Goal: Task Accomplishment & Management: Use online tool/utility

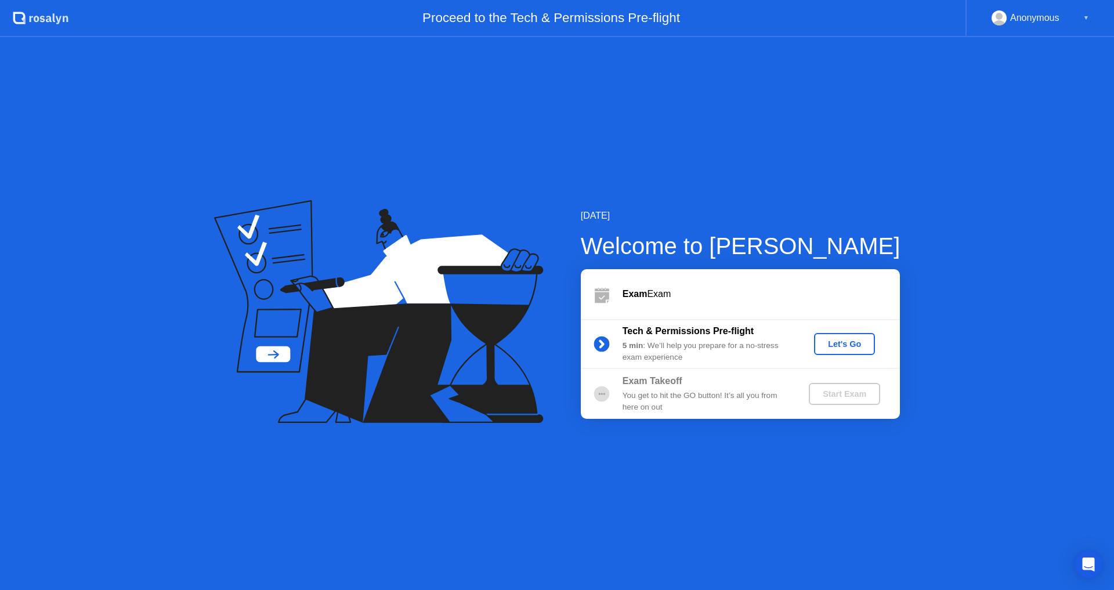
click at [847, 353] on button "Let's Go" at bounding box center [844, 344] width 61 height 22
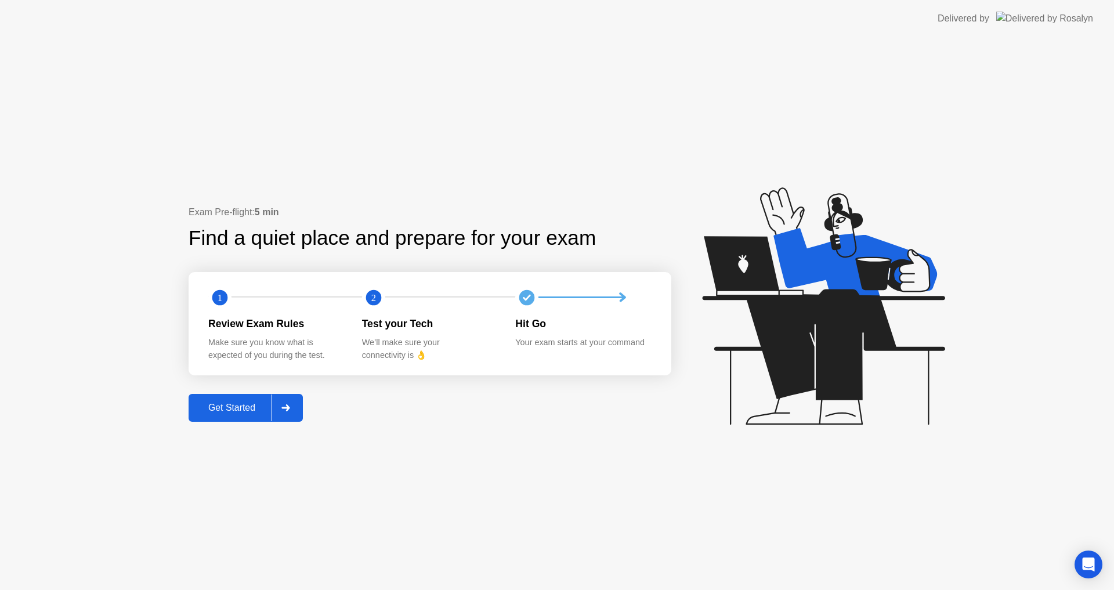
click at [251, 406] on div "Get Started" at bounding box center [231, 408] width 79 height 10
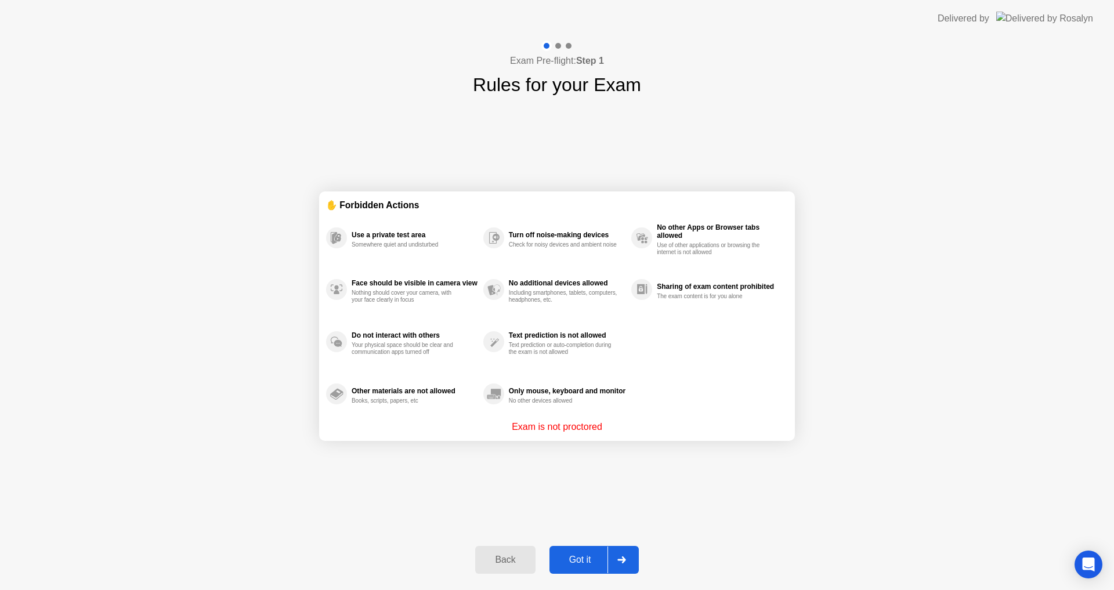
click at [592, 562] on div "Got it" at bounding box center [580, 560] width 55 height 10
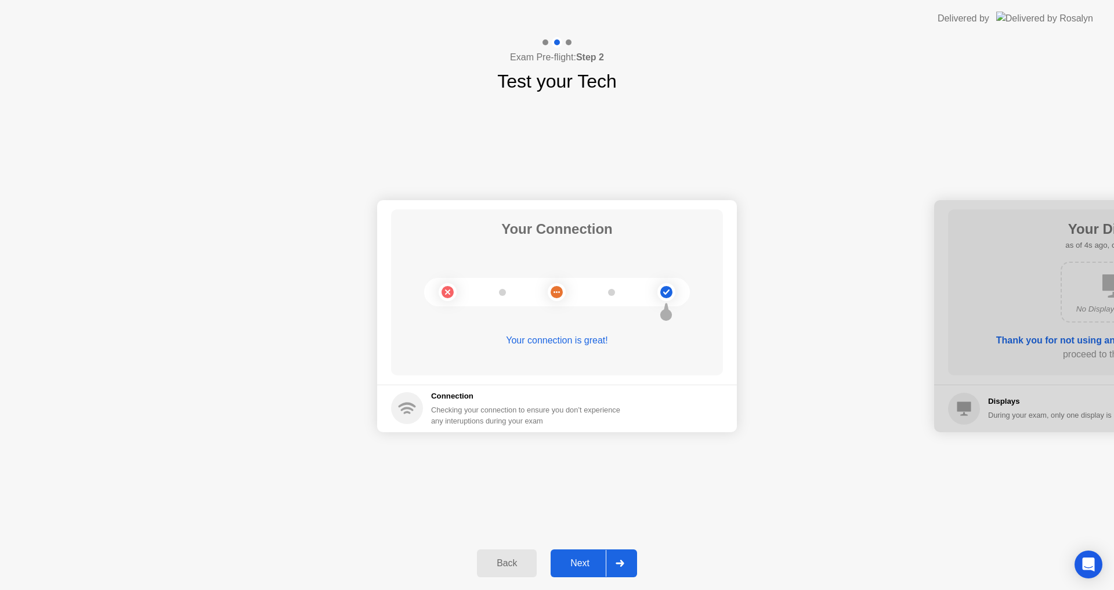
click at [592, 563] on div "Next" at bounding box center [580, 563] width 52 height 10
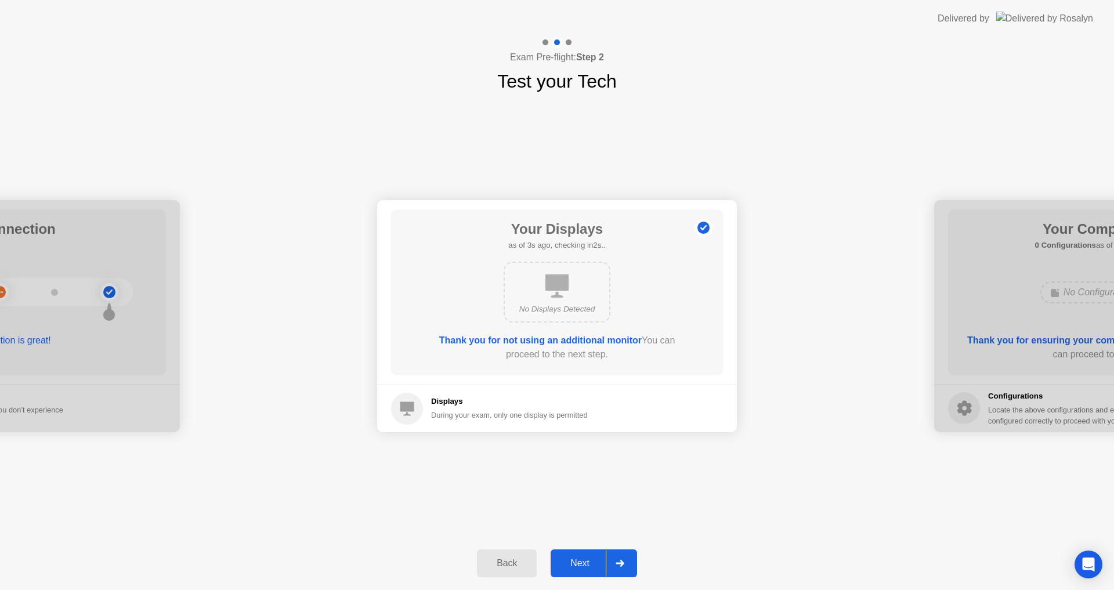
click at [592, 563] on div "Next" at bounding box center [580, 563] width 52 height 10
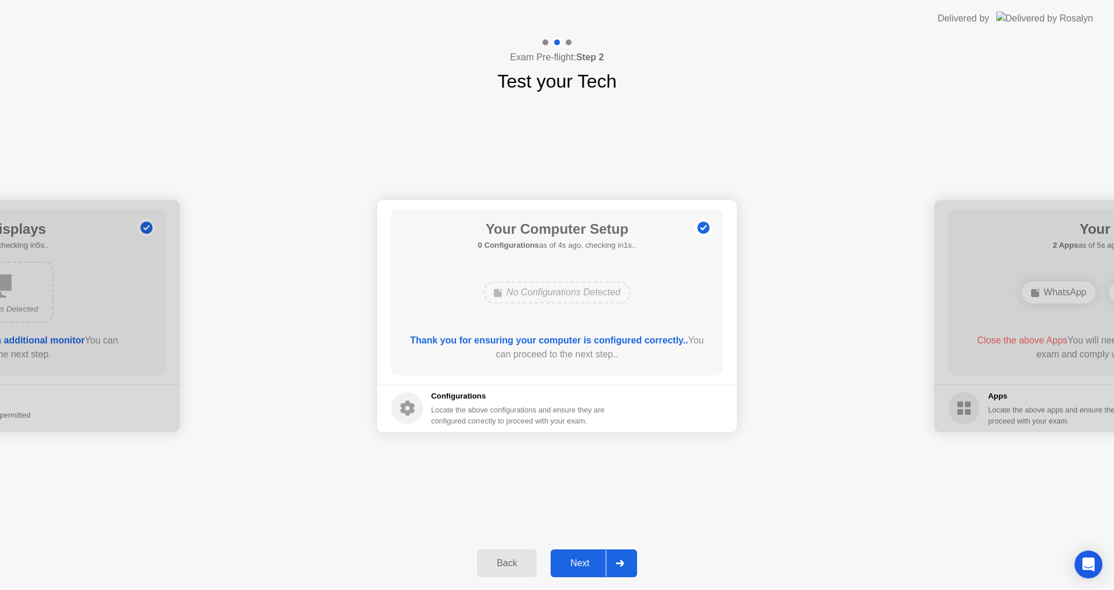
click at [592, 563] on div "Next" at bounding box center [580, 563] width 52 height 10
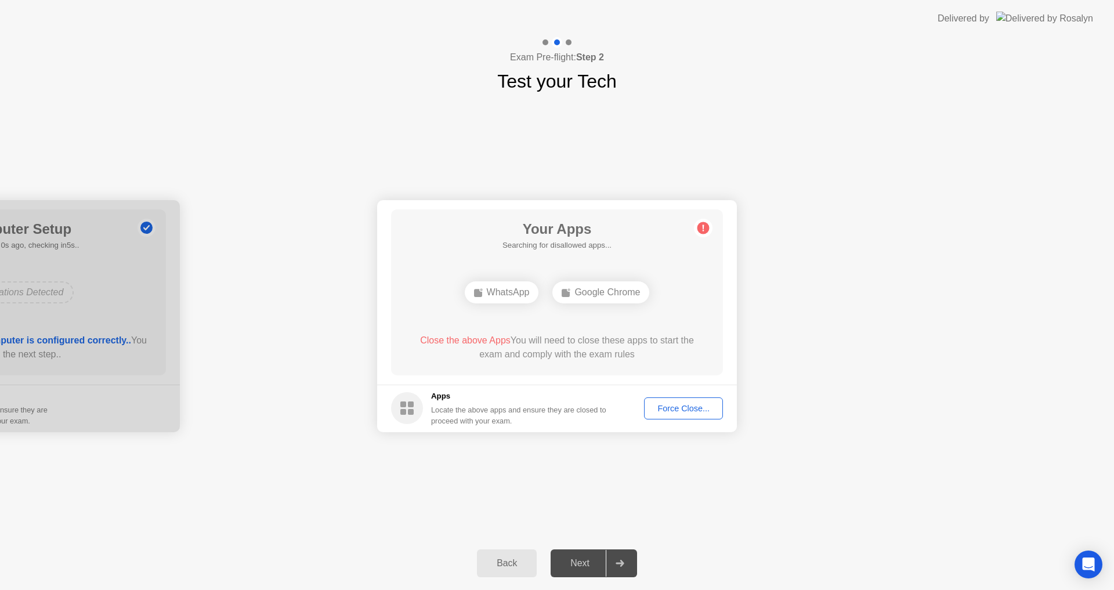
click at [679, 404] on div "Force Close..." at bounding box center [683, 408] width 71 height 9
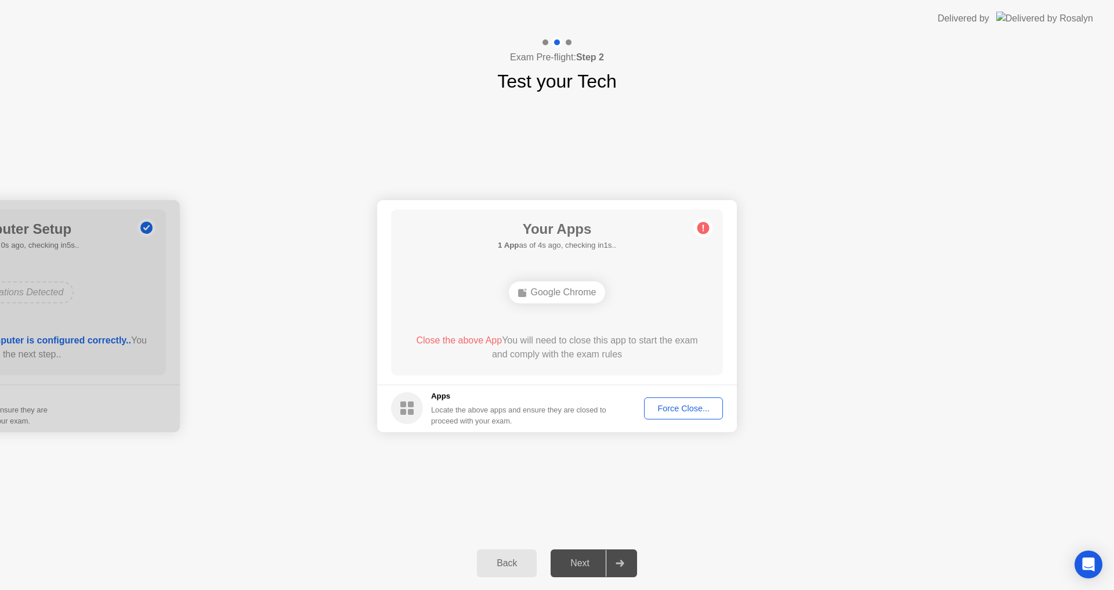
click at [533, 468] on div "Your Connection Your connection is great! Connection Checking your connection t…" at bounding box center [557, 315] width 1114 height 441
click at [662, 408] on div "Force Close..." at bounding box center [683, 408] width 71 height 9
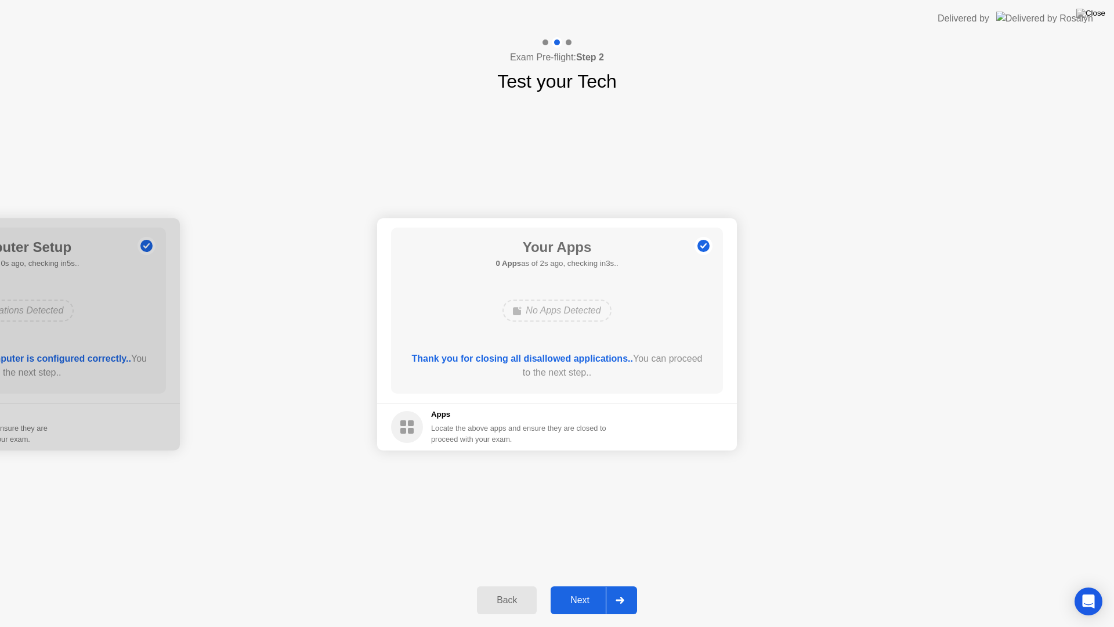
click at [580, 589] on div "Next" at bounding box center [580, 600] width 52 height 10
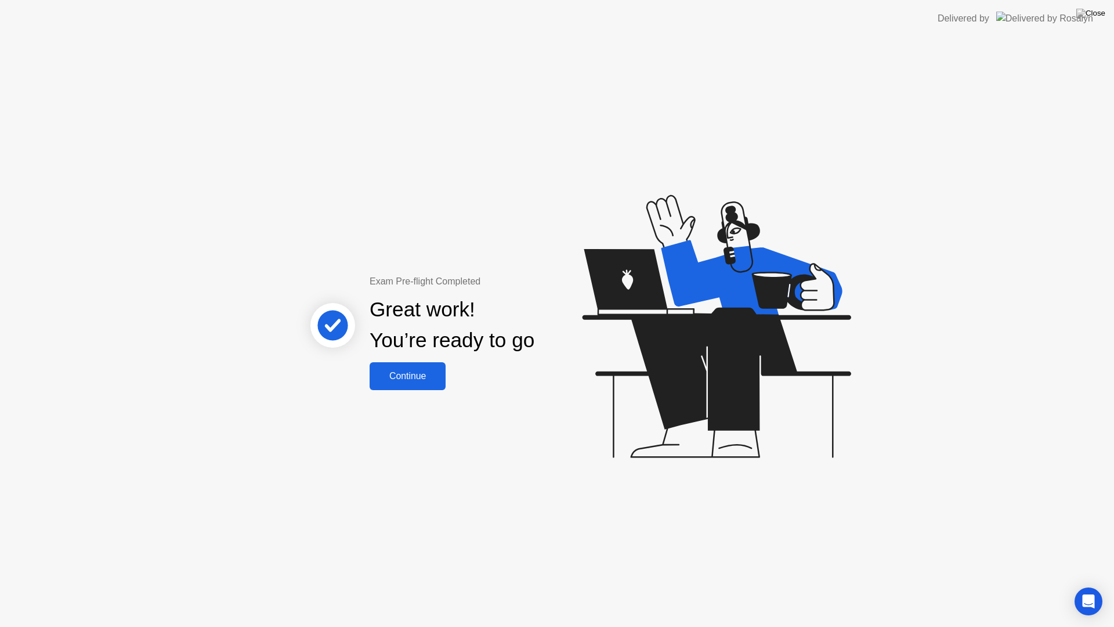
click at [400, 388] on button "Continue" at bounding box center [408, 376] width 76 height 28
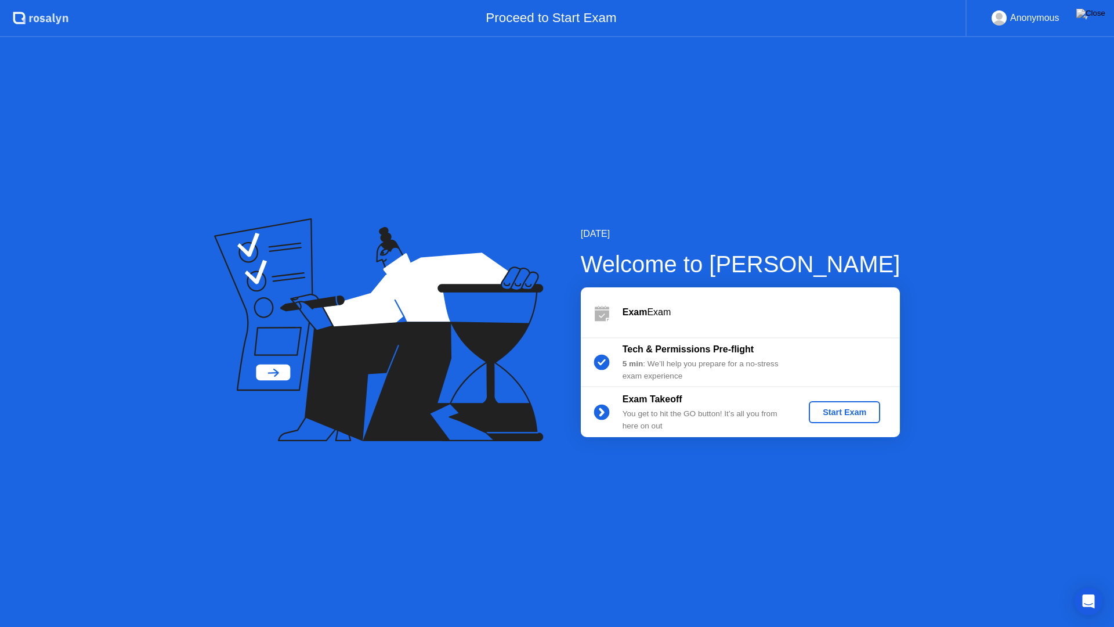
click at [842, 407] on div "Start Exam" at bounding box center [844, 411] width 62 height 9
